Goal: Transaction & Acquisition: Purchase product/service

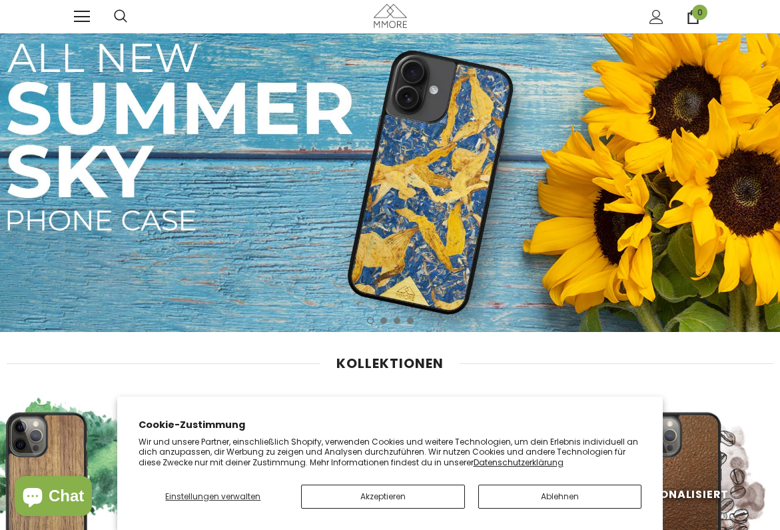
scroll to position [91, 0]
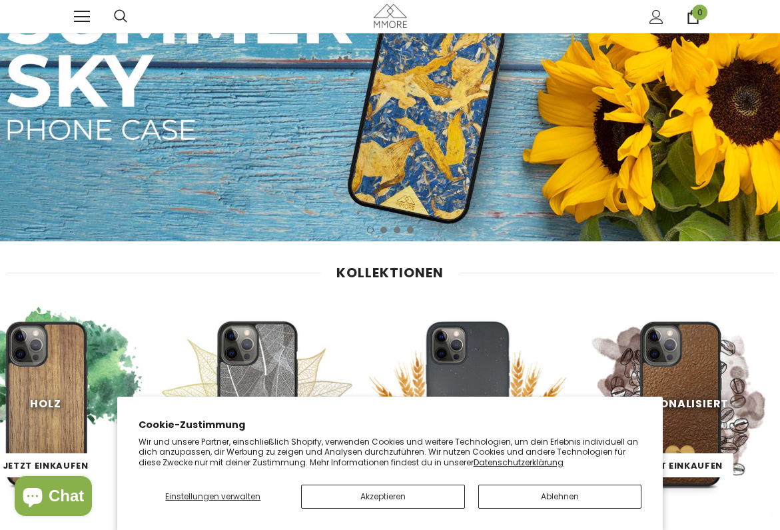
click at [492, 488] on button "Ablehnen" at bounding box center [560, 496] width 164 height 24
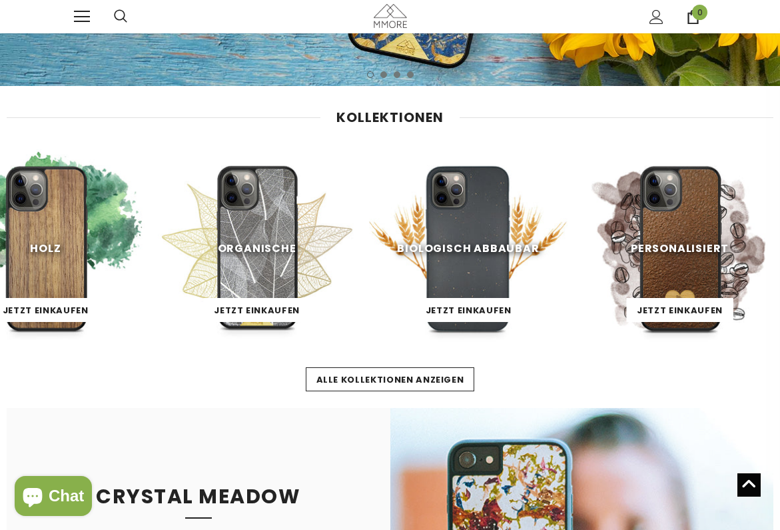
scroll to position [244, 0]
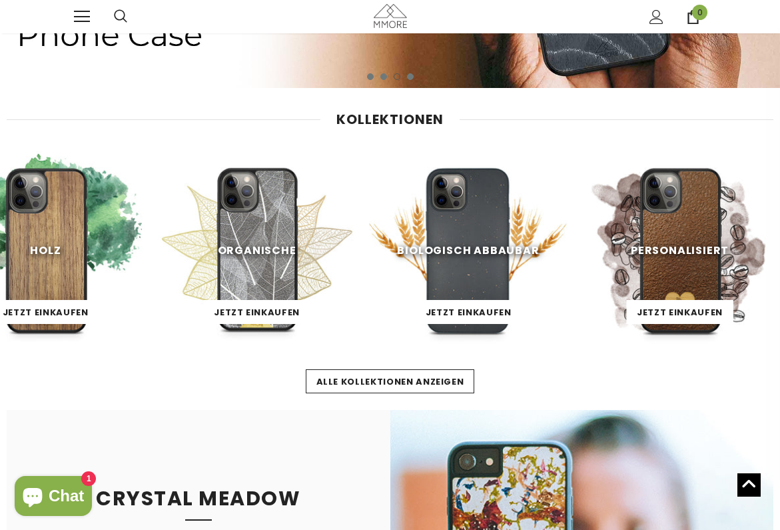
click at [261, 229] on img at bounding box center [257, 250] width 198 height 198
click at [462, 256] on span "Biologisch abbaubar" at bounding box center [468, 249] width 142 height 15
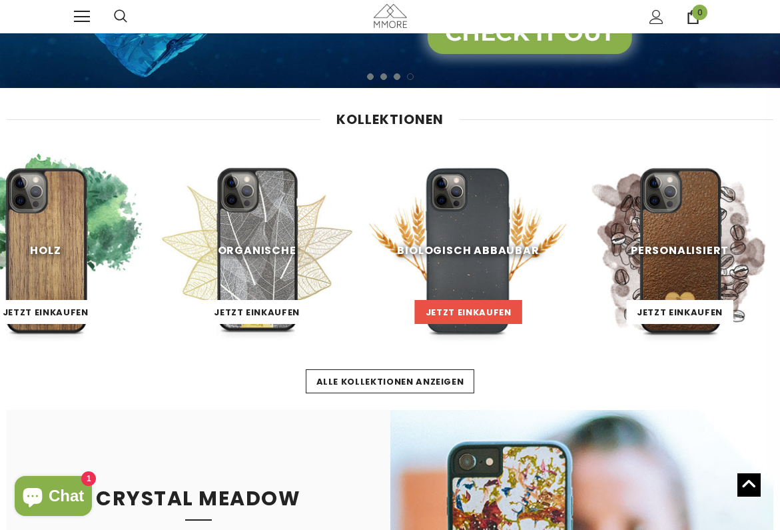
click at [480, 300] on link "Jetzt einkaufen" at bounding box center [468, 312] width 107 height 24
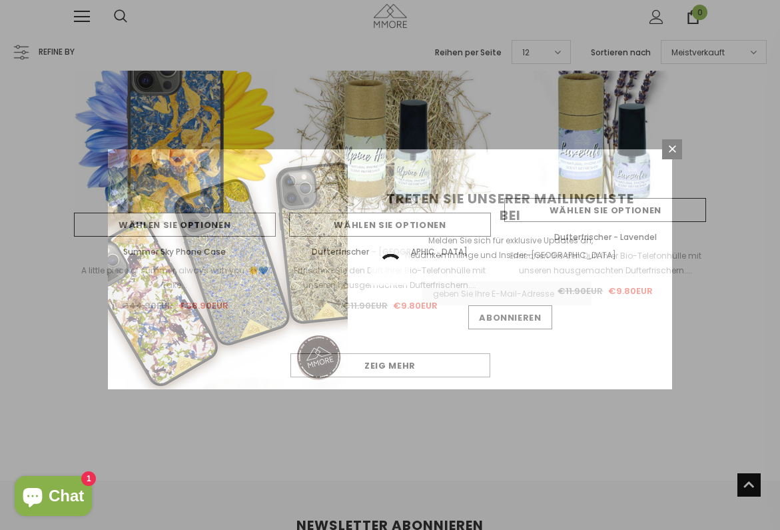
scroll to position [1101, 0]
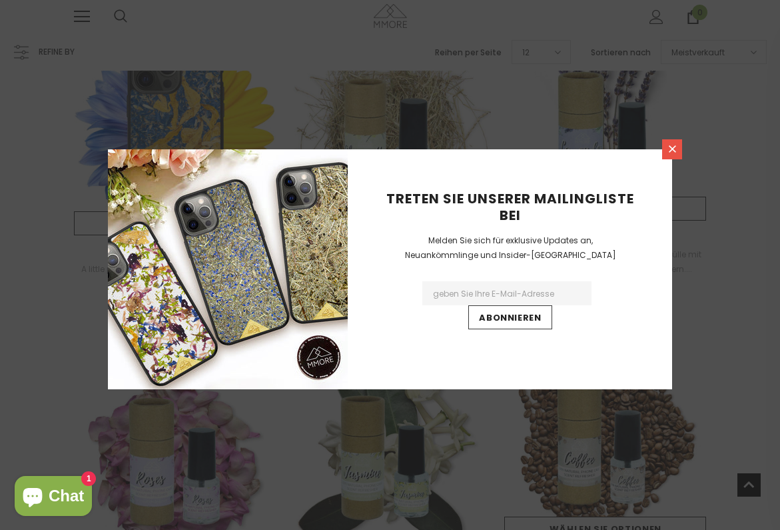
click at [673, 153] on icon at bounding box center [672, 148] width 11 height 11
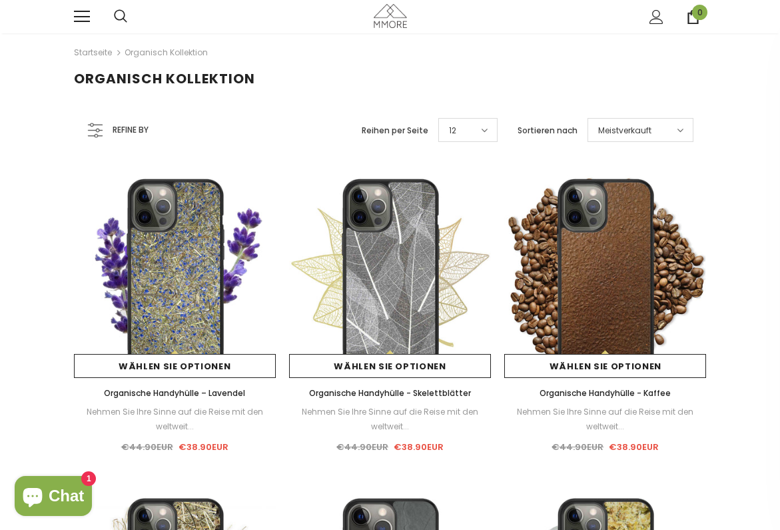
scroll to position [0, 0]
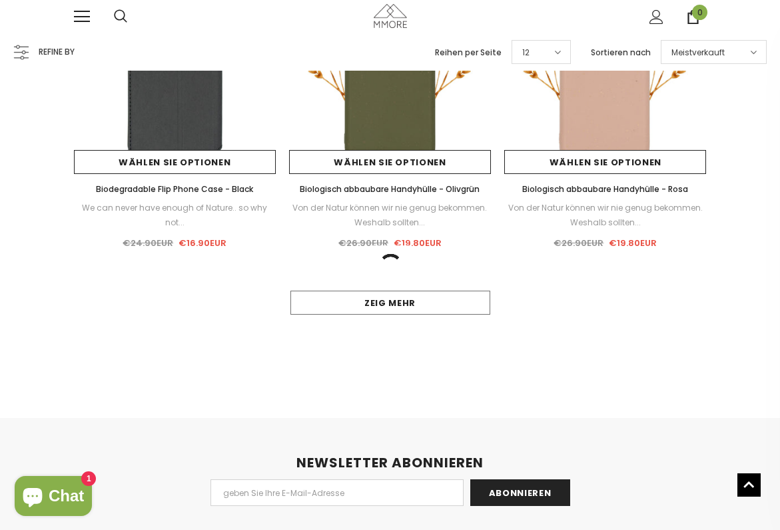
scroll to position [1195, 0]
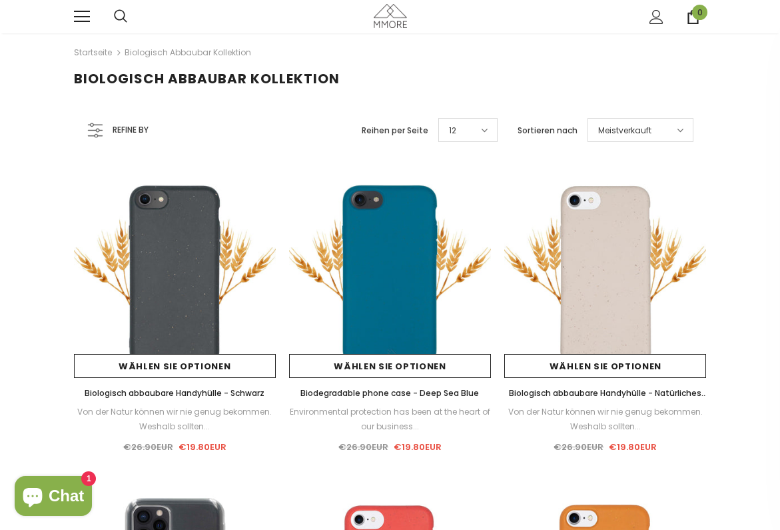
scroll to position [0, 0]
